Goal: Information Seeking & Learning: Learn about a topic

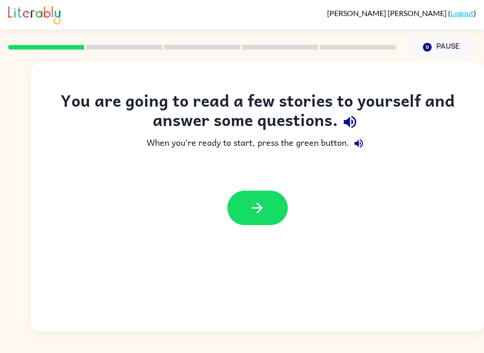
click at [266, 206] on button "button" at bounding box center [257, 208] width 60 height 34
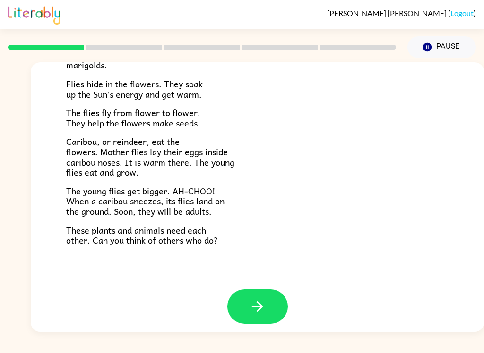
scroll to position [188, 0]
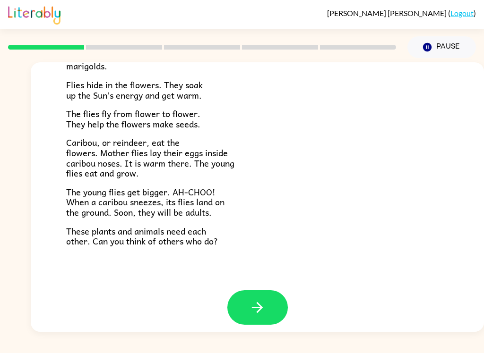
click at [263, 300] on icon "button" at bounding box center [257, 308] width 17 height 17
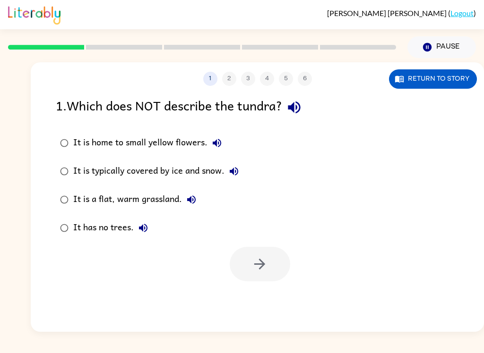
scroll to position [0, 0]
click at [445, 75] on button "Return to story" at bounding box center [433, 78] width 88 height 19
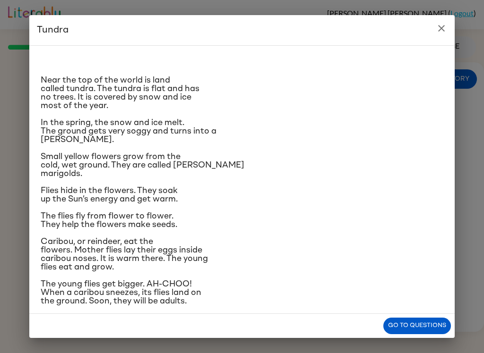
click at [446, 26] on icon "close" at bounding box center [441, 28] width 11 height 11
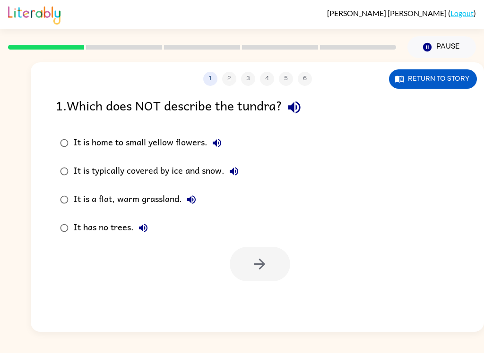
click at [444, 76] on button "Return to story" at bounding box center [433, 78] width 88 height 19
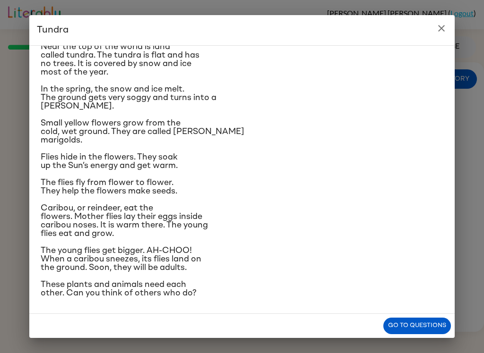
scroll to position [56, 0]
click at [443, 34] on button "close" at bounding box center [441, 28] width 19 height 19
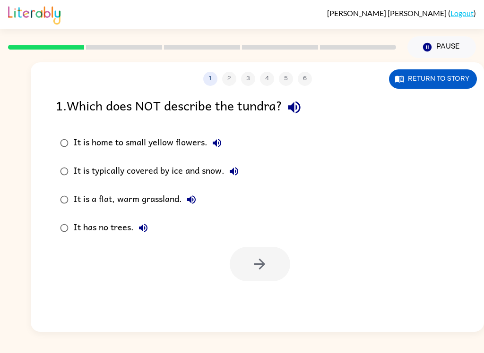
click at [442, 34] on div "Pause Pause" at bounding box center [442, 47] width 80 height 33
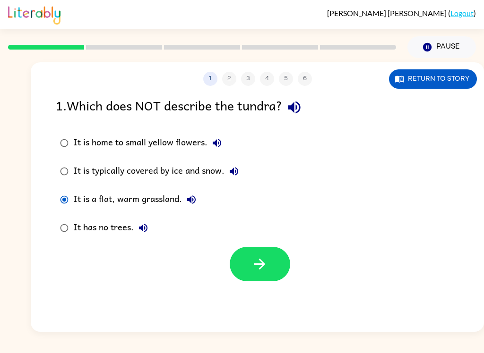
click at [268, 273] on button "button" at bounding box center [260, 264] width 60 height 34
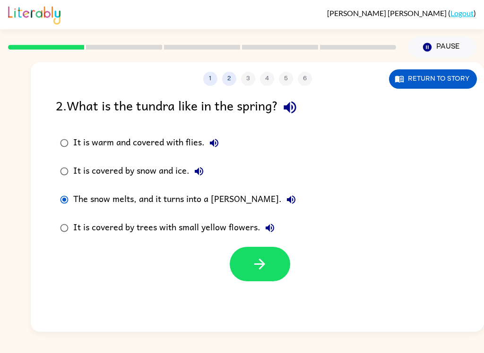
click at [251, 264] on icon "button" at bounding box center [259, 264] width 17 height 17
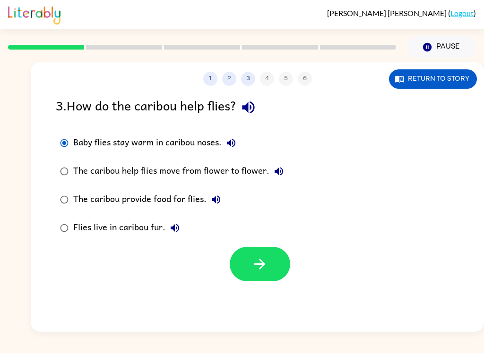
click at [268, 276] on button "button" at bounding box center [260, 264] width 60 height 34
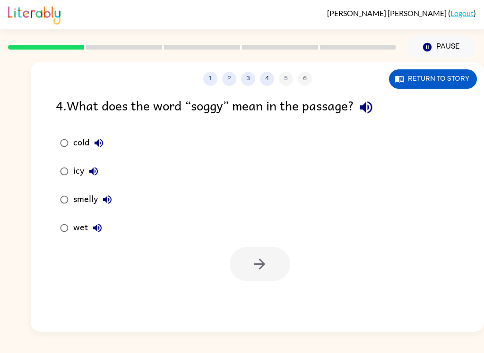
click at [448, 70] on button "Return to story" at bounding box center [433, 78] width 88 height 19
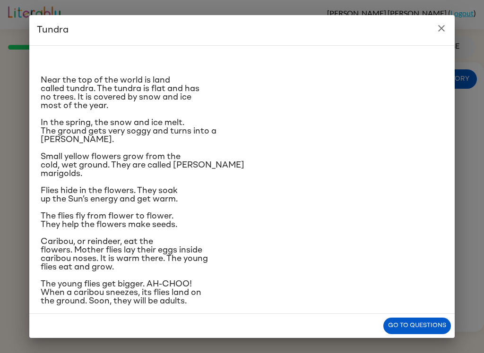
click at [449, 22] on h2 "Tundra" at bounding box center [241, 30] width 425 height 30
click at [444, 25] on icon "close" at bounding box center [441, 28] width 11 height 11
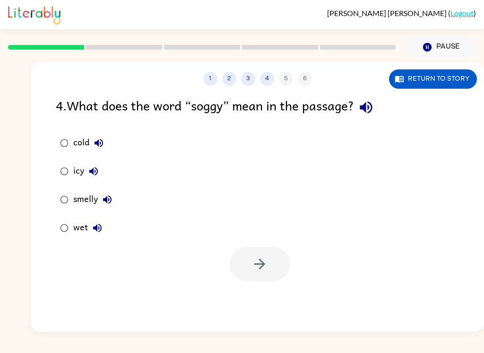
click at [450, 76] on button "Return to story" at bounding box center [433, 78] width 88 height 19
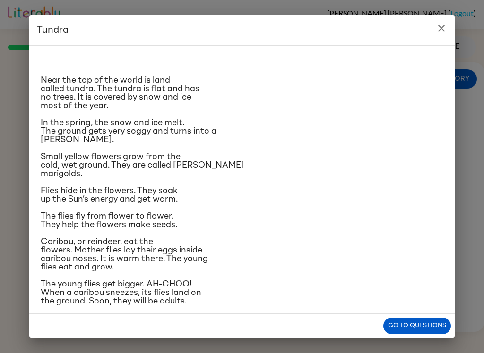
click at [442, 26] on icon "close" at bounding box center [441, 28] width 11 height 11
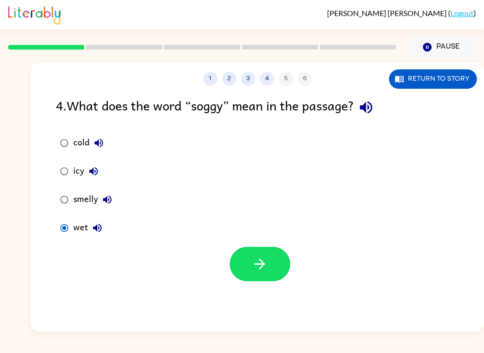
click at [255, 264] on icon "button" at bounding box center [259, 264] width 17 height 17
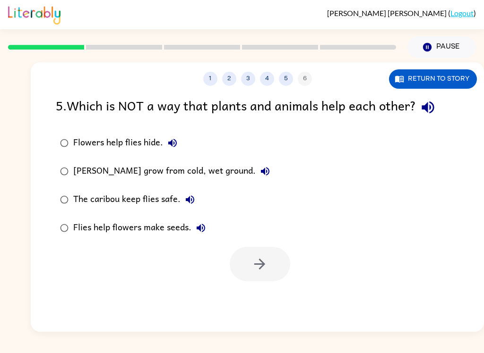
click at [445, 79] on button "Return to story" at bounding box center [433, 78] width 88 height 19
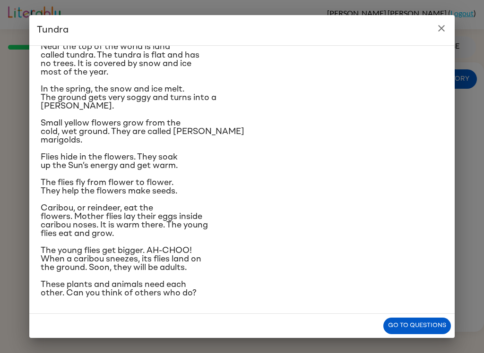
scroll to position [98, 0]
click at [445, 16] on h2 "Tundra" at bounding box center [241, 30] width 425 height 30
click at [450, 29] on button "close" at bounding box center [441, 28] width 19 height 19
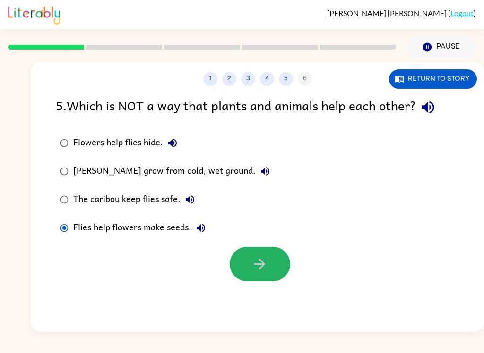
click at [257, 257] on icon "button" at bounding box center [259, 264] width 17 height 17
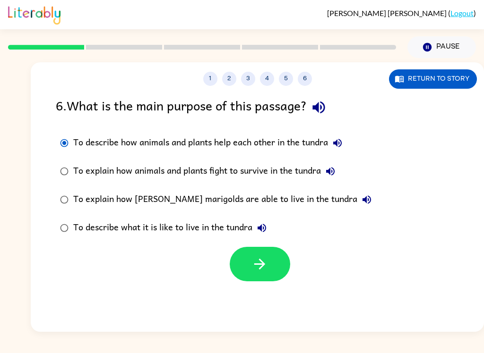
click at [253, 277] on button "button" at bounding box center [260, 264] width 60 height 34
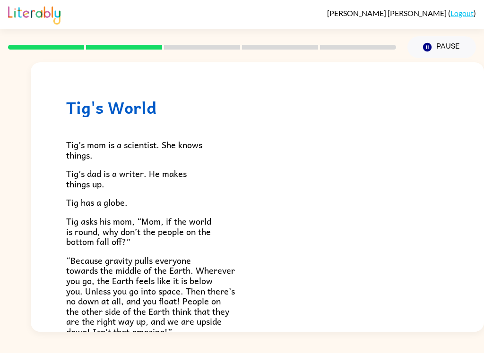
click at [99, 230] on span "Tig asks his mom, “Mom, if the world is round, why don’t the people on the bott…" at bounding box center [138, 232] width 145 height 34
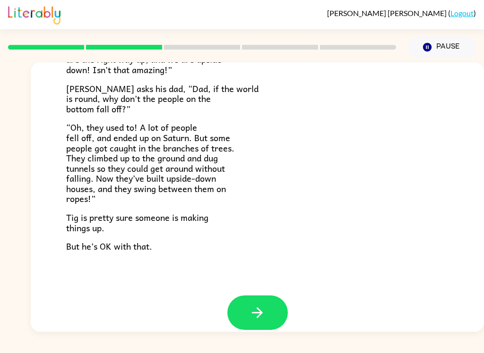
scroll to position [261, 0]
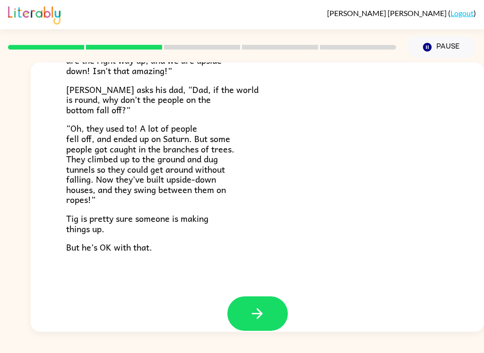
click at [267, 297] on button "button" at bounding box center [257, 314] width 60 height 34
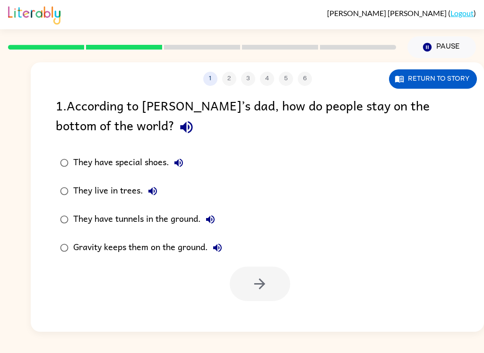
scroll to position [0, 0]
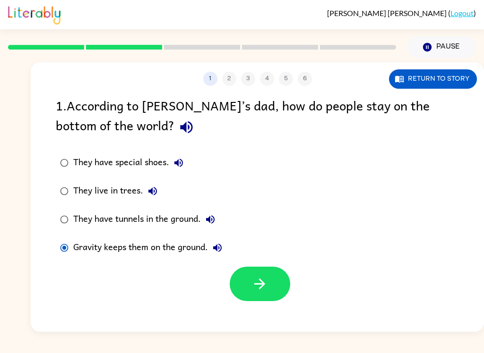
click at [267, 284] on icon "button" at bounding box center [259, 284] width 17 height 17
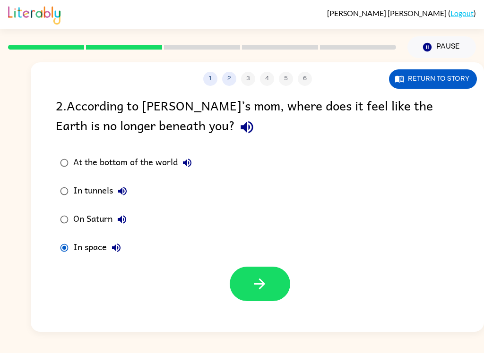
click at [261, 291] on icon "button" at bounding box center [259, 284] width 17 height 17
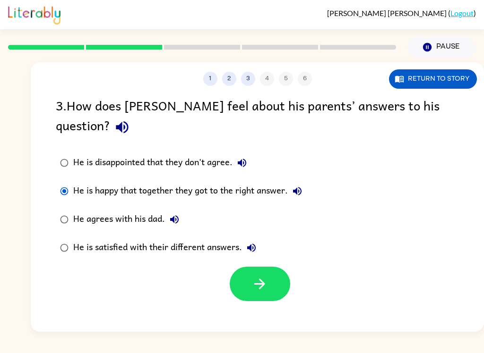
click at [261, 267] on button "button" at bounding box center [260, 284] width 60 height 34
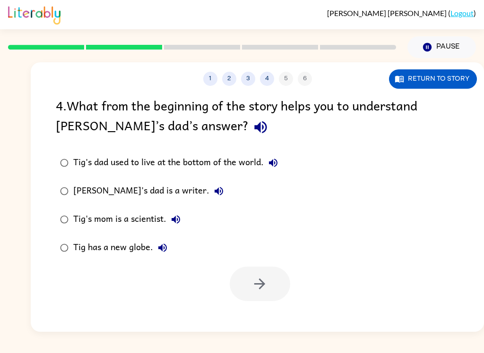
click at [443, 79] on button "Return to story" at bounding box center [433, 78] width 88 height 19
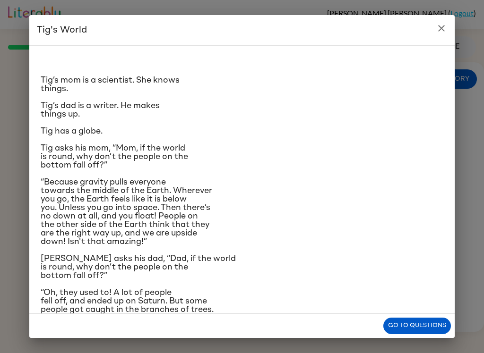
click at [447, 34] on button "close" at bounding box center [441, 28] width 19 height 19
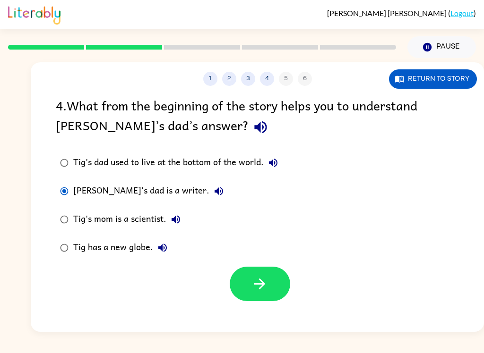
click at [287, 272] on div at bounding box center [260, 284] width 60 height 34
click at [260, 282] on icon "button" at bounding box center [259, 284] width 11 height 11
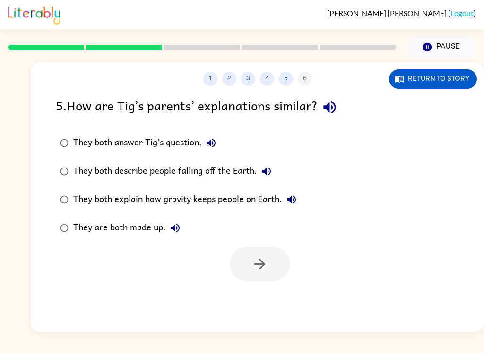
click at [268, 79] on button "4" at bounding box center [267, 79] width 14 height 14
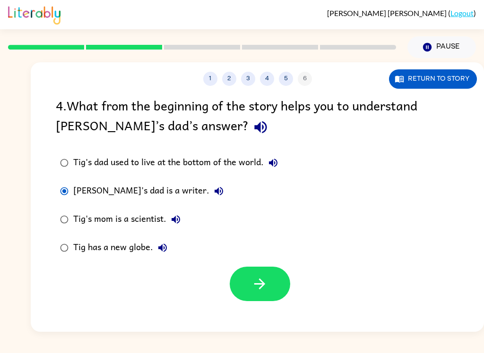
click at [285, 74] on button "5" at bounding box center [286, 79] width 14 height 14
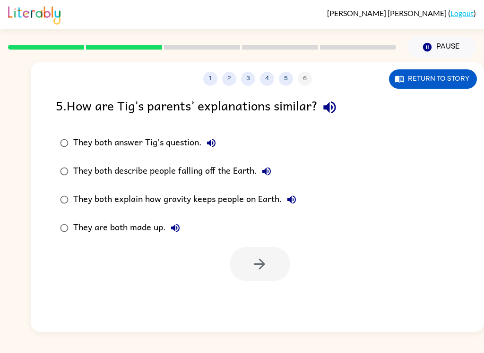
click at [265, 76] on button "4" at bounding box center [267, 79] width 14 height 14
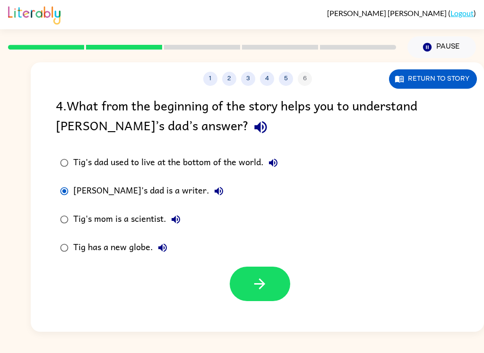
click at [273, 83] on button "4" at bounding box center [267, 79] width 14 height 14
click at [287, 73] on button "5" at bounding box center [286, 79] width 14 height 14
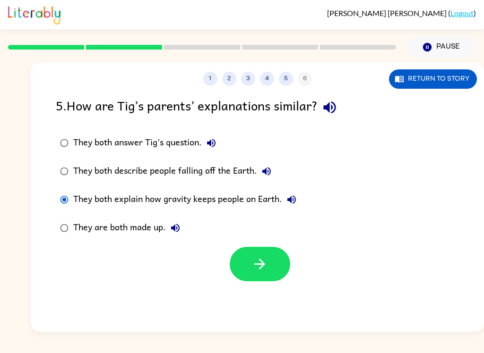
click at [261, 261] on icon "button" at bounding box center [259, 264] width 11 height 11
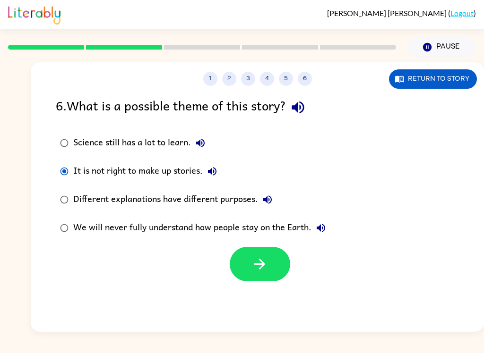
click at [265, 262] on icon "button" at bounding box center [259, 264] width 17 height 17
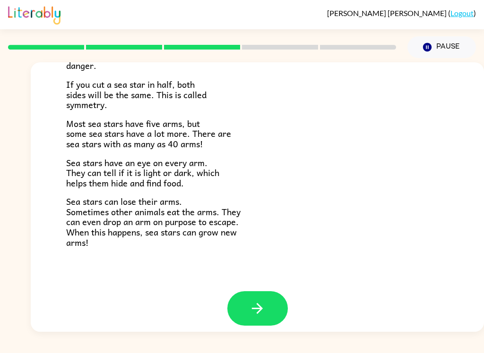
scroll to position [264, 0]
click at [259, 304] on icon "button" at bounding box center [257, 309] width 11 height 11
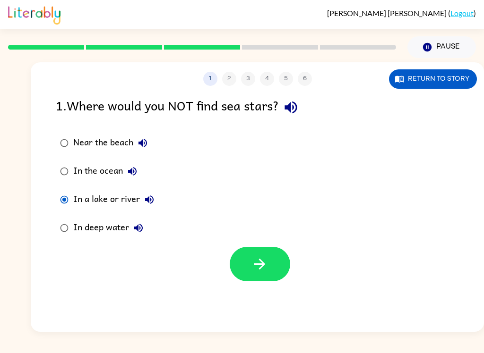
click at [272, 262] on button "button" at bounding box center [260, 264] width 60 height 34
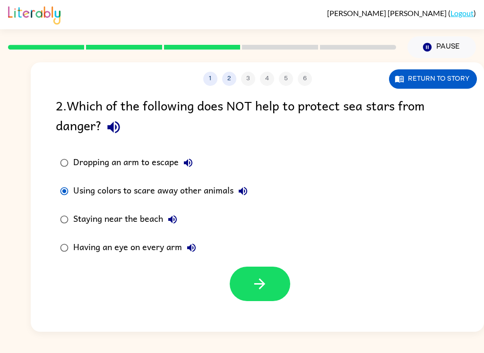
click at [257, 287] on icon "button" at bounding box center [259, 284] width 17 height 17
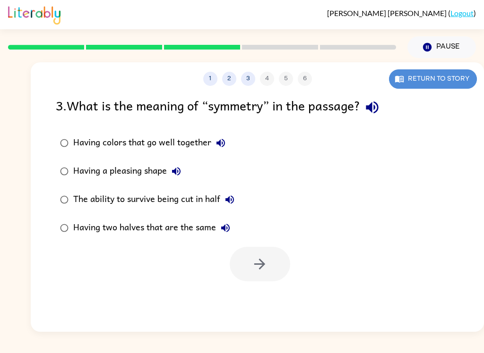
click at [421, 78] on button "Return to story" at bounding box center [433, 78] width 88 height 19
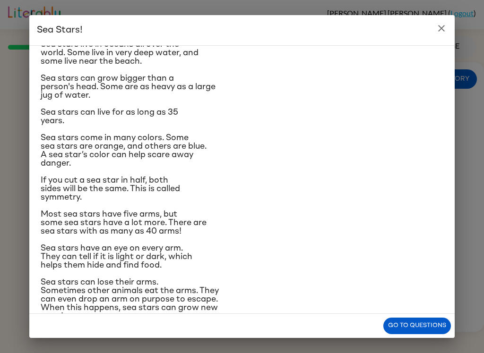
scroll to position [79, 0]
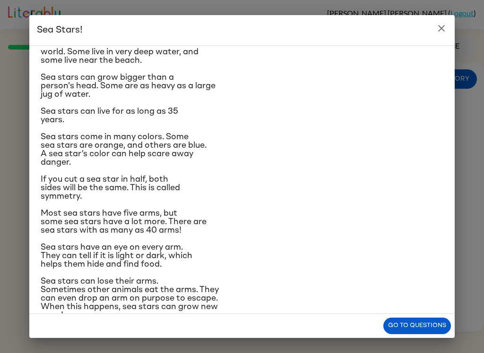
click at [440, 10] on div "Sea Stars! There are many kinds of sea stars. Sea stars live in the sea, but no…" at bounding box center [242, 176] width 484 height 353
click at [447, 37] on button "Pause Pause" at bounding box center [441, 47] width 69 height 22
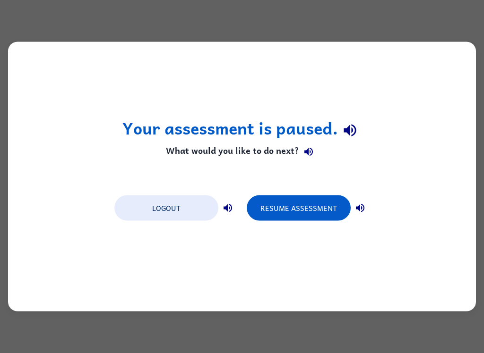
click at [426, 184] on div "Your assessment is paused. What would you like to do next? Logout Resume Assess…" at bounding box center [242, 177] width 468 height 270
click at [43, 57] on div "Your assessment is paused. What would you like to do next? Logout Resume Assess…" at bounding box center [242, 177] width 468 height 270
click at [53, 93] on div "Your assessment is paused. What would you like to do next? Logout Resume Assess…" at bounding box center [242, 177] width 468 height 270
click at [320, 215] on button "Resume Assessment" at bounding box center [299, 209] width 104 height 26
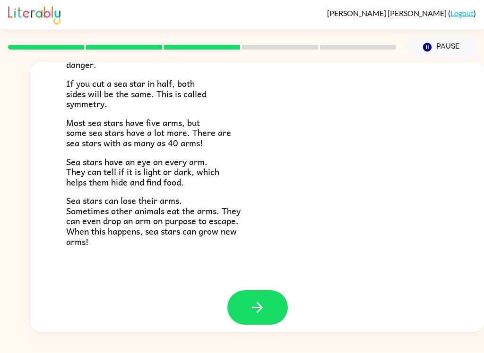
scroll to position [264, 0]
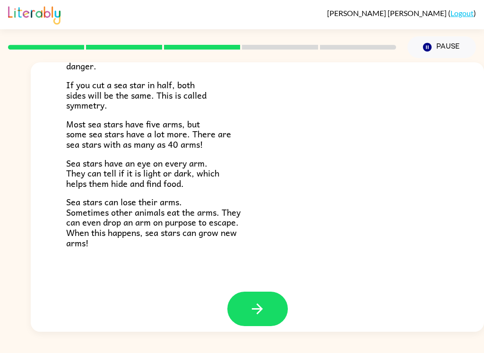
click at [263, 292] on button "button" at bounding box center [257, 309] width 60 height 34
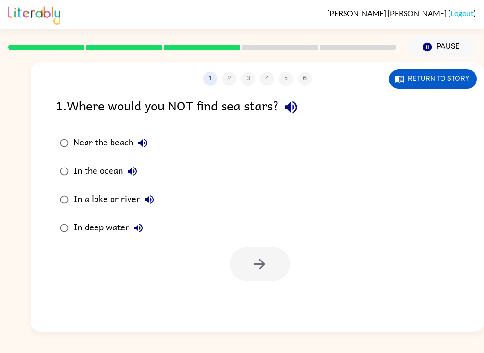
scroll to position [0, 0]
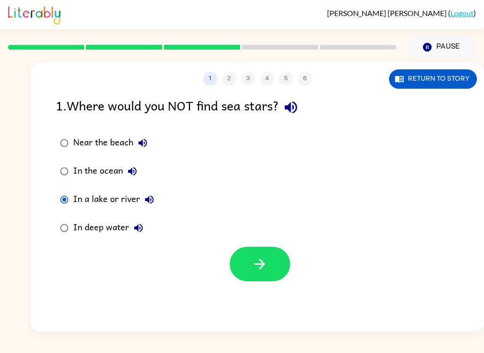
click at [261, 256] on button "button" at bounding box center [260, 264] width 60 height 34
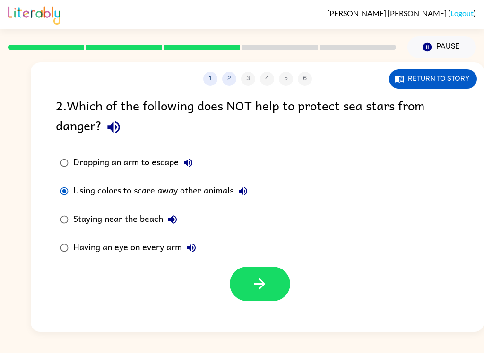
click at [277, 277] on button "button" at bounding box center [260, 284] width 60 height 34
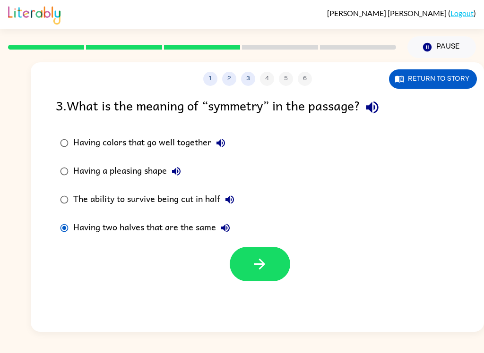
click at [266, 273] on icon "button" at bounding box center [259, 264] width 17 height 17
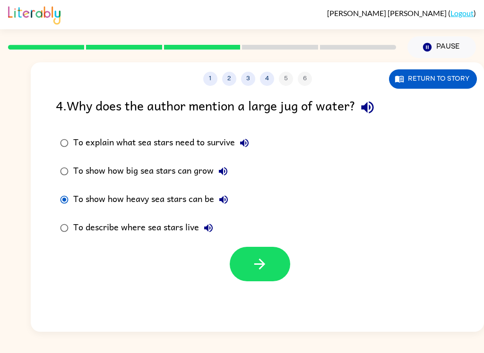
click at [265, 254] on button "button" at bounding box center [260, 264] width 60 height 34
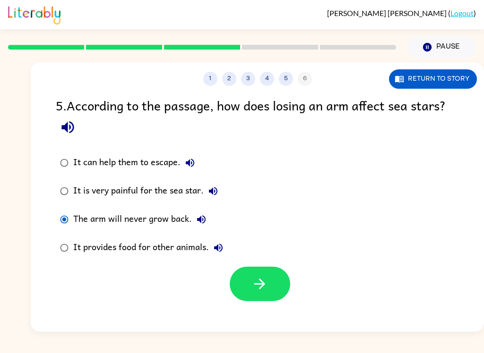
click at [257, 296] on button "button" at bounding box center [260, 284] width 60 height 34
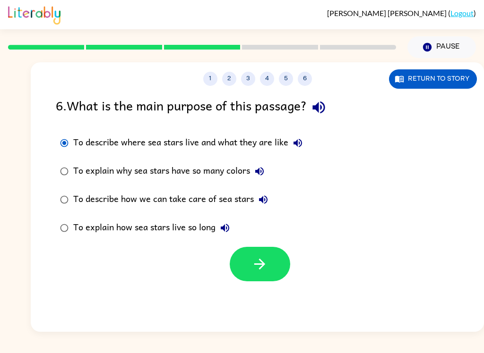
click at [256, 275] on button "button" at bounding box center [260, 264] width 60 height 34
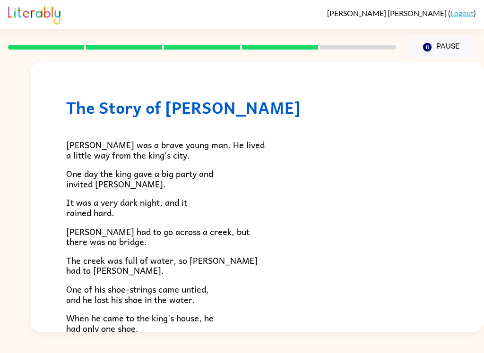
click at [265, 268] on p "The creek was full of water, so [PERSON_NAME] had to [PERSON_NAME]." at bounding box center [257, 266] width 382 height 20
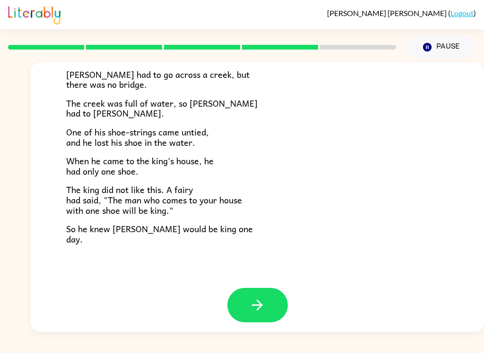
scroll to position [156, 0]
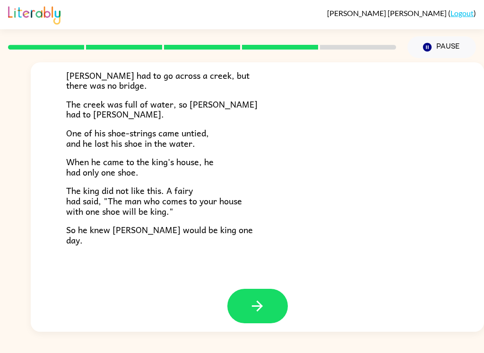
click at [259, 290] on button "button" at bounding box center [257, 306] width 60 height 34
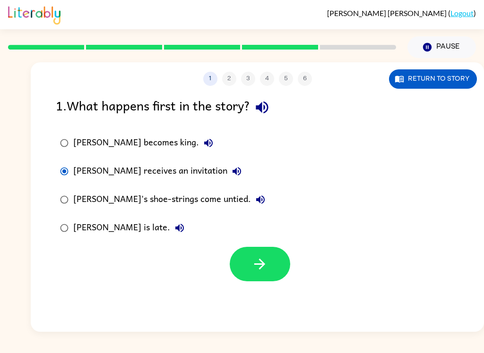
click at [258, 266] on icon "button" at bounding box center [259, 264] width 17 height 17
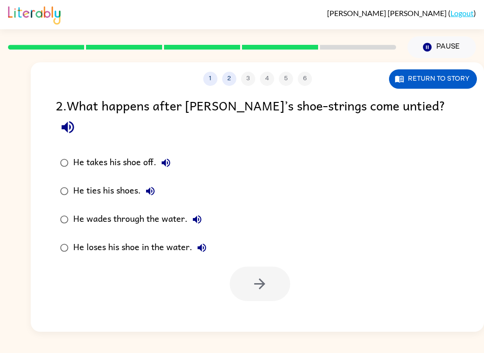
click at [439, 83] on button "Return to story" at bounding box center [433, 78] width 88 height 19
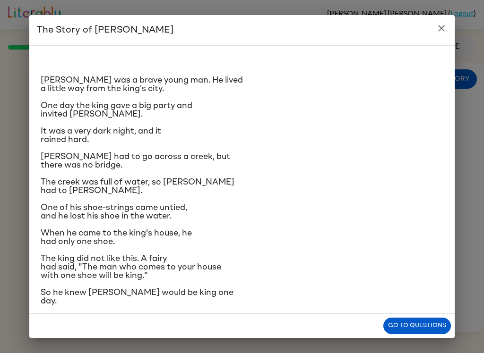
click at [448, 31] on button "close" at bounding box center [441, 28] width 19 height 19
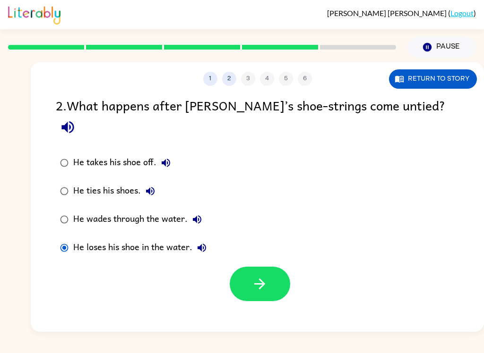
click at [270, 267] on button "button" at bounding box center [260, 284] width 60 height 34
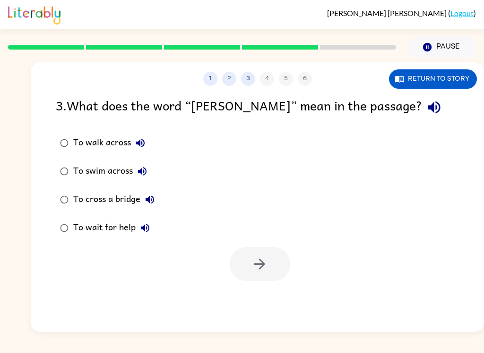
click at [261, 265] on div at bounding box center [260, 264] width 60 height 34
click at [265, 264] on div at bounding box center [260, 264] width 60 height 34
click at [261, 270] on div at bounding box center [260, 264] width 60 height 34
click at [261, 269] on div at bounding box center [260, 264] width 60 height 34
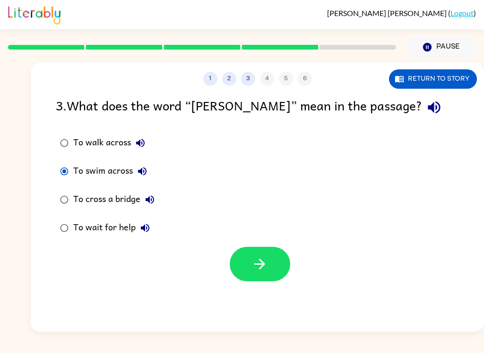
click at [260, 249] on button "button" at bounding box center [260, 264] width 60 height 34
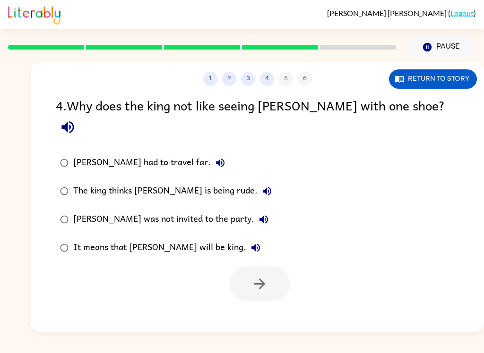
click at [433, 70] on button "Return to story" at bounding box center [433, 78] width 88 height 19
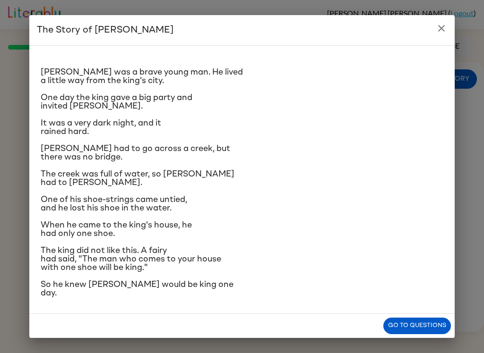
scroll to position [61, 0]
click at [447, 23] on button "close" at bounding box center [441, 28] width 19 height 19
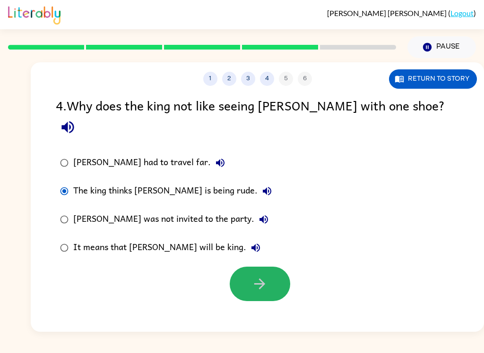
click at [254, 276] on icon "button" at bounding box center [259, 284] width 17 height 17
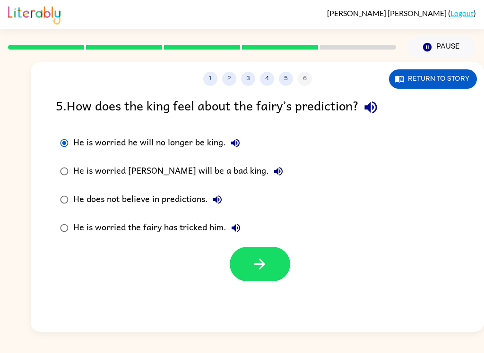
click at [252, 259] on icon "button" at bounding box center [259, 264] width 17 height 17
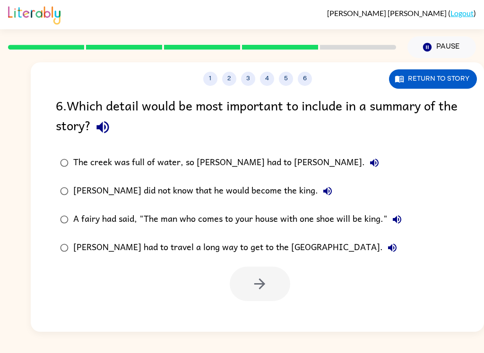
click at [61, 150] on label "The creek was full of water, so [PERSON_NAME] had to [PERSON_NAME]." at bounding box center [231, 163] width 361 height 28
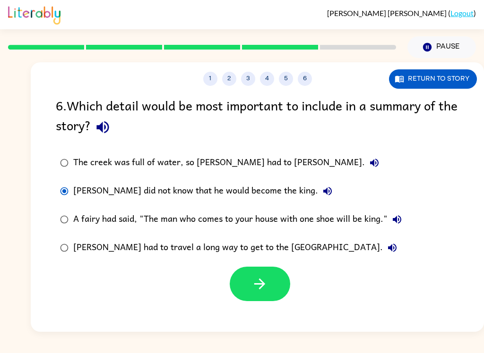
click at [57, 153] on label "The creek was full of water, so [PERSON_NAME] had to [PERSON_NAME]." at bounding box center [231, 163] width 361 height 28
click at [251, 283] on button "button" at bounding box center [260, 284] width 60 height 34
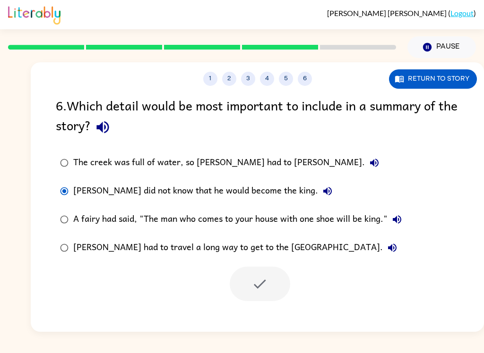
click at [251, 285] on div at bounding box center [260, 284] width 60 height 34
